Goal: Check status: Check status

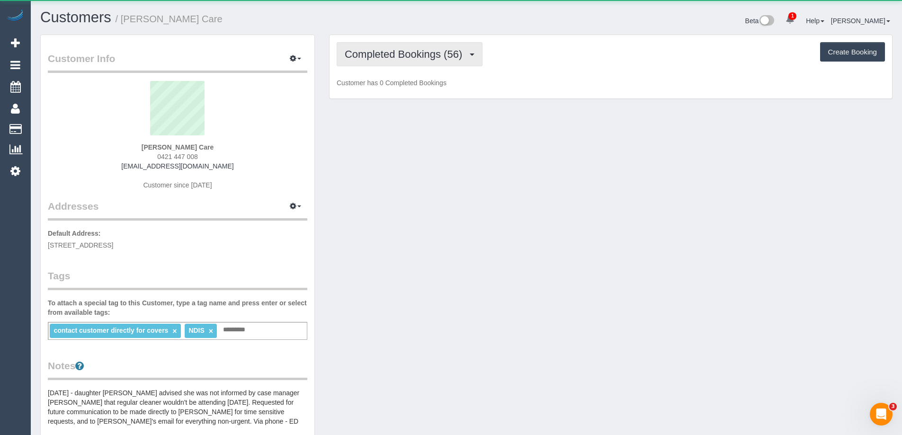
click at [385, 48] on button "Completed Bookings (56)" at bounding box center [410, 54] width 146 height 24
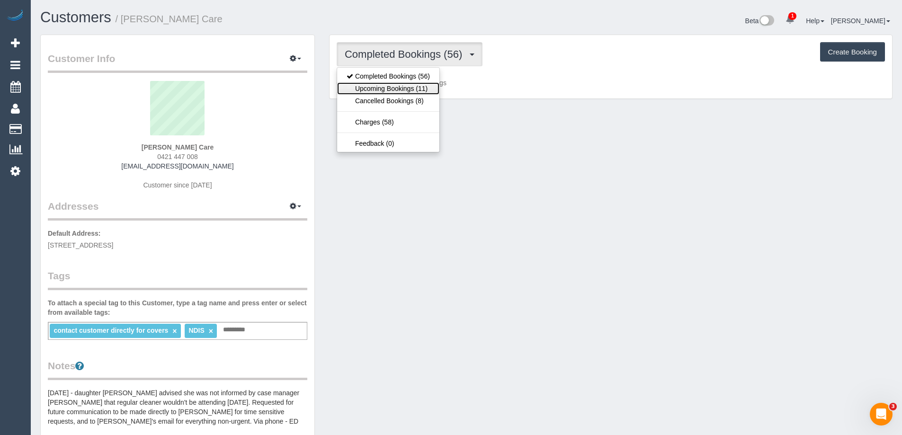
click at [404, 87] on link "Upcoming Bookings (11)" at bounding box center [388, 88] width 102 height 12
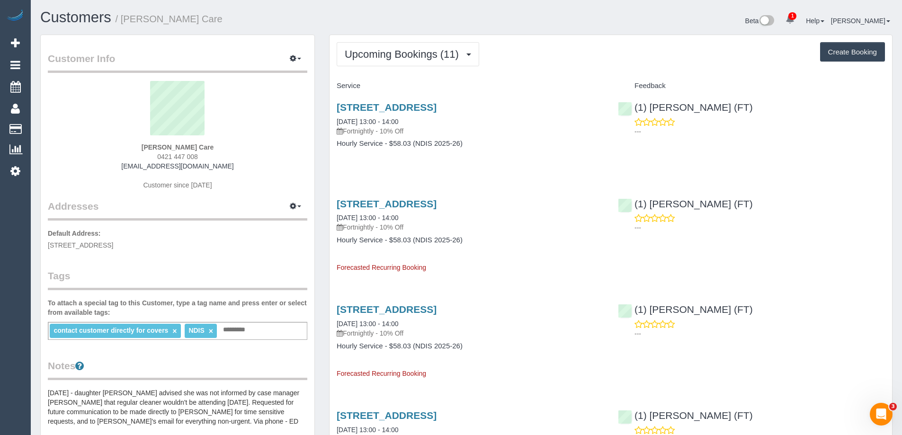
drag, startPoint x: 401, startPoint y: 14, endPoint x: 424, endPoint y: 81, distance: 71.3
click at [401, 14] on h1 "Customers / [PERSON_NAME] Care" at bounding box center [249, 17] width 419 height 16
click at [438, 54] on span "Upcoming Bookings (11)" at bounding box center [404, 54] width 119 height 12
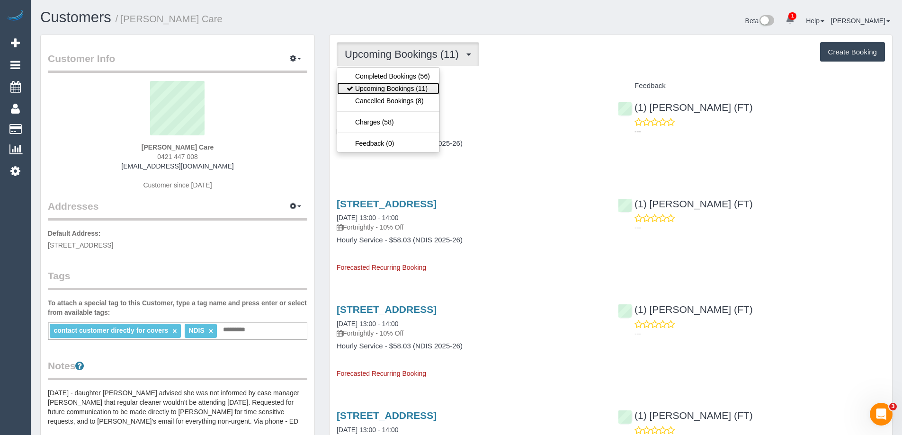
click at [430, 91] on link "Upcoming Bookings (11)" at bounding box center [388, 88] width 102 height 12
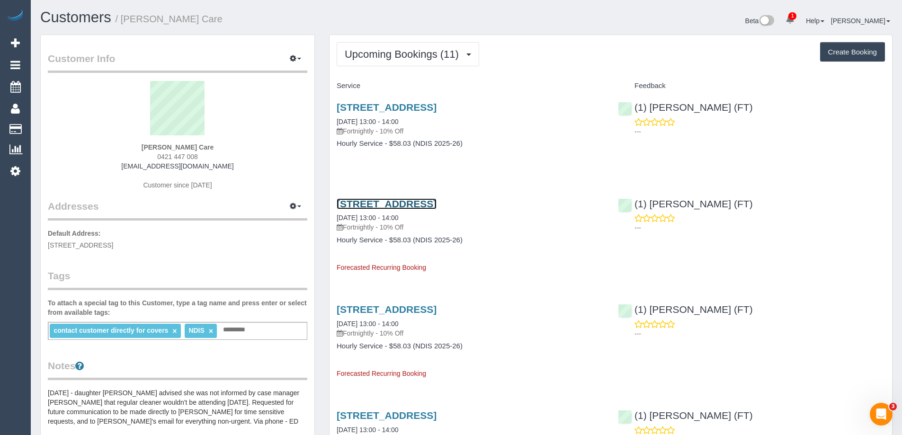
click at [437, 208] on link "[STREET_ADDRESS]" at bounding box center [387, 203] width 100 height 11
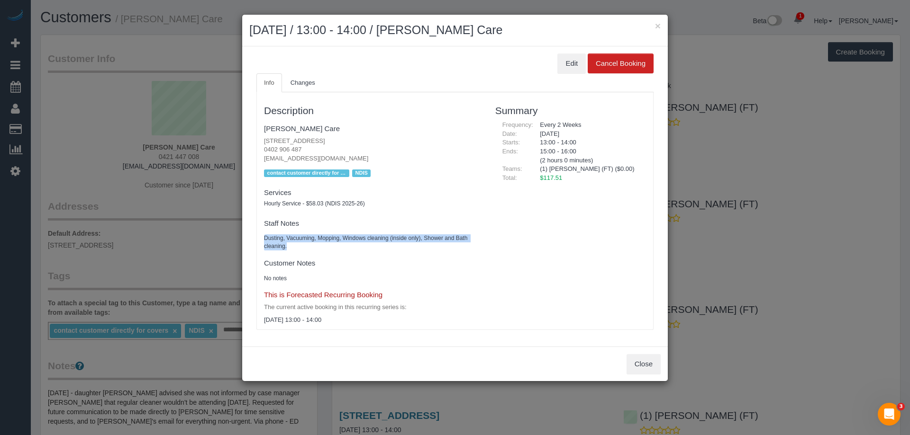
drag, startPoint x: 263, startPoint y: 237, endPoint x: 401, endPoint y: 247, distance: 138.7
click at [401, 247] on div "Description [PERSON_NAME] Care [STREET_ADDRESS] 0402 906 487 [EMAIL_ADDRESS][DO…" at bounding box center [372, 211] width 231 height 228
drag, startPoint x: 386, startPoint y: 90, endPoint x: 371, endPoint y: 102, distance: 19.2
click at [386, 90] on ul "Info Changes" at bounding box center [454, 82] width 397 height 19
